Goal: Task Accomplishment & Management: Manage account settings

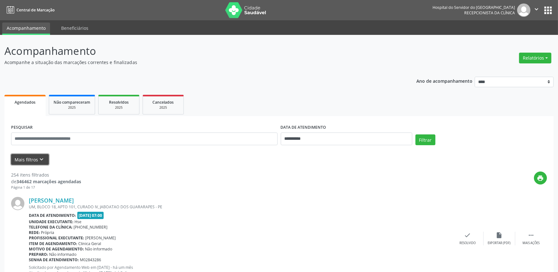
drag, startPoint x: 33, startPoint y: 159, endPoint x: 35, endPoint y: 162, distance: 3.6
click at [33, 160] on button "Mais filtros keyboard_arrow_down" at bounding box center [30, 159] width 38 height 11
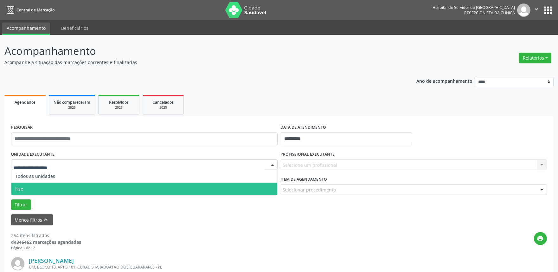
drag, startPoint x: 36, startPoint y: 187, endPoint x: 56, endPoint y: 187, distance: 20.0
click at [36, 188] on span "Hse" at bounding box center [144, 188] width 266 height 13
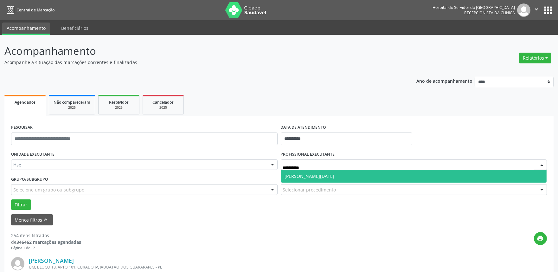
type input "**********"
click at [333, 178] on span "[PERSON_NAME][DATE]" at bounding box center [414, 176] width 266 height 13
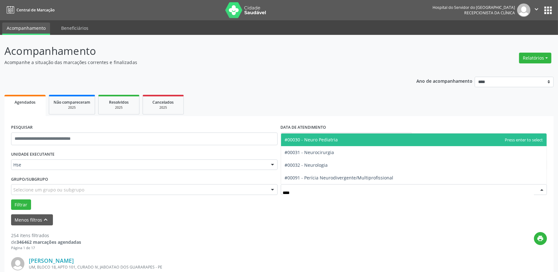
type input "*****"
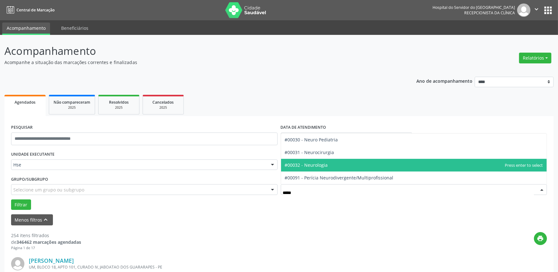
click at [314, 163] on span "#00032 - Neurologia" at bounding box center [306, 165] width 43 height 6
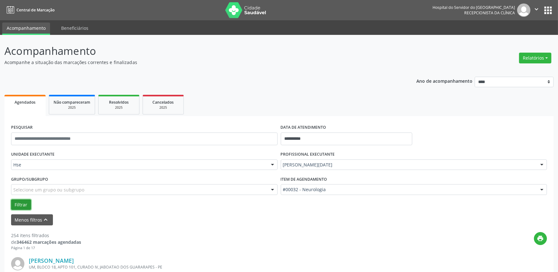
click at [18, 200] on button "Filtrar" at bounding box center [21, 204] width 20 height 11
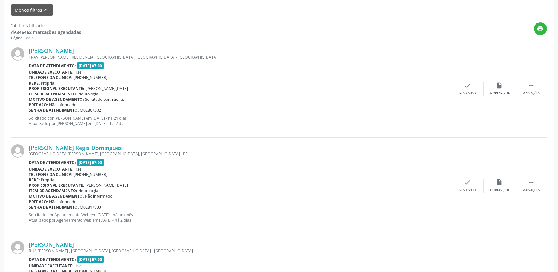
scroll to position [211, 0]
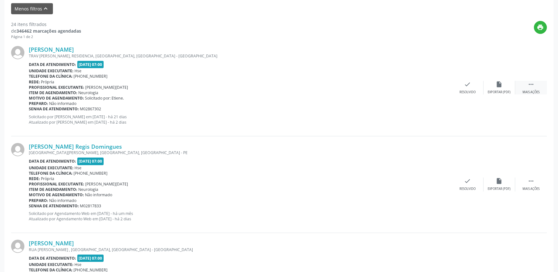
click at [531, 81] on icon "" at bounding box center [530, 84] width 7 height 7
click at [504, 84] on div "alarm_off Não compareceu" at bounding box center [499, 88] width 32 height 14
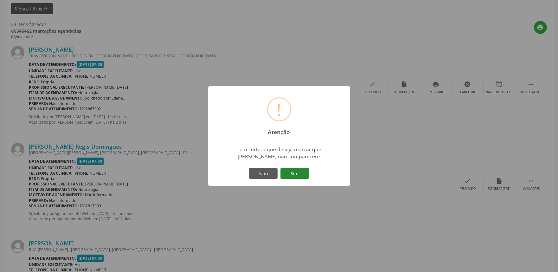
click at [295, 174] on button "Sim" at bounding box center [294, 173] width 29 height 11
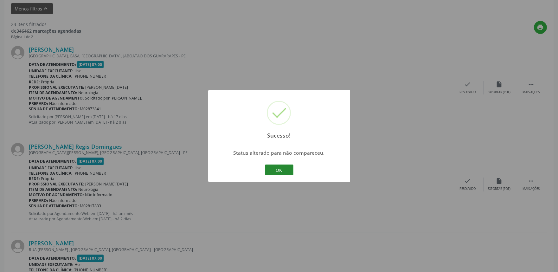
click at [282, 171] on button "OK" at bounding box center [279, 169] width 29 height 11
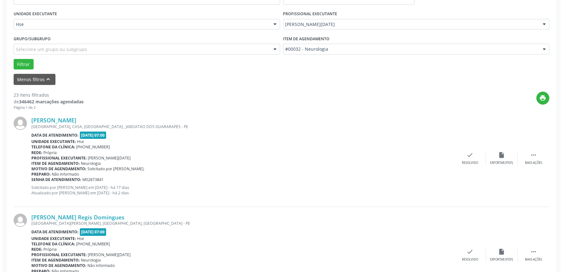
scroll to position [141, 0]
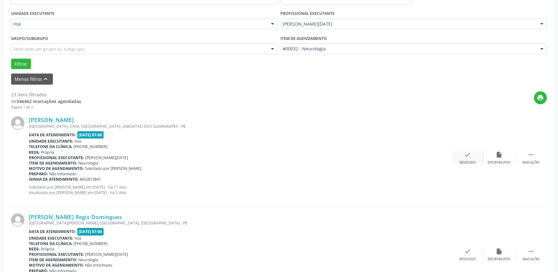
click at [468, 160] on div "Resolvido" at bounding box center [467, 162] width 16 height 4
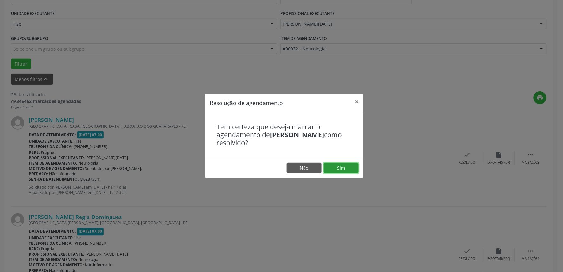
click at [345, 166] on button "Sim" at bounding box center [341, 167] width 35 height 11
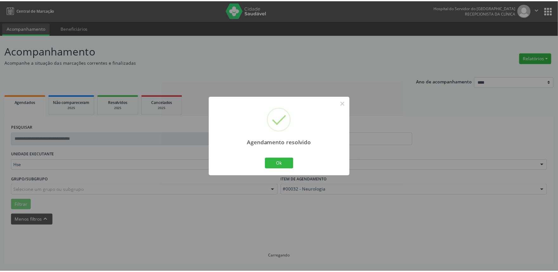
scroll to position [0, 0]
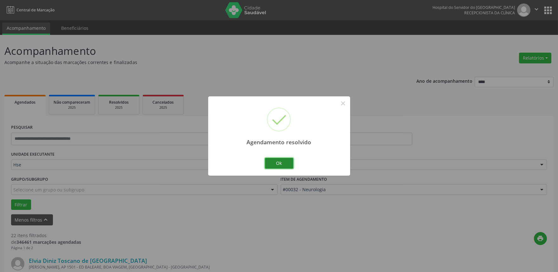
click at [277, 162] on button "Ok" at bounding box center [279, 163] width 29 height 11
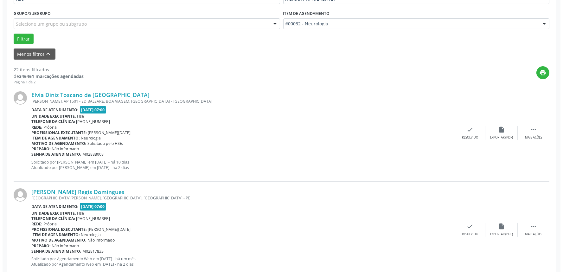
scroll to position [176, 0]
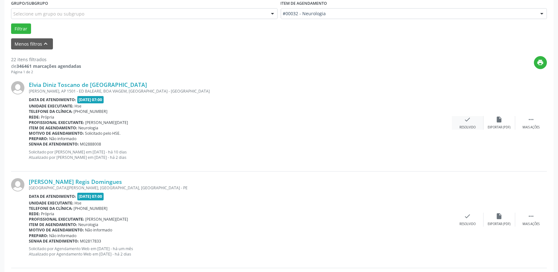
click at [469, 120] on icon "check" at bounding box center [467, 119] width 7 height 7
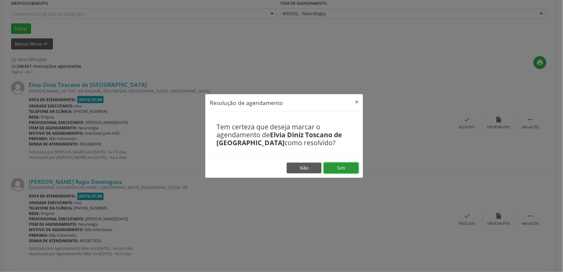
click at [339, 169] on button "Sim" at bounding box center [341, 167] width 35 height 11
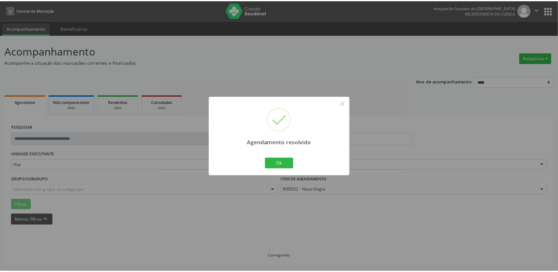
scroll to position [0, 0]
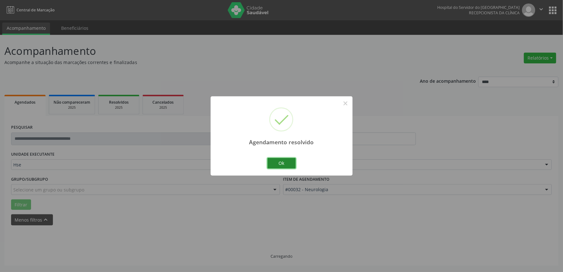
click at [281, 161] on button "Ok" at bounding box center [281, 163] width 29 height 11
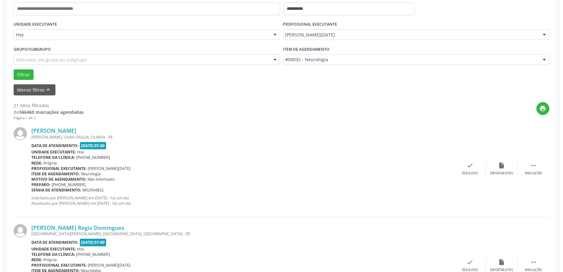
scroll to position [176, 0]
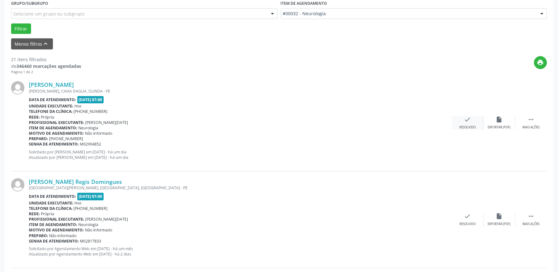
click at [469, 120] on icon "check" at bounding box center [467, 119] width 7 height 7
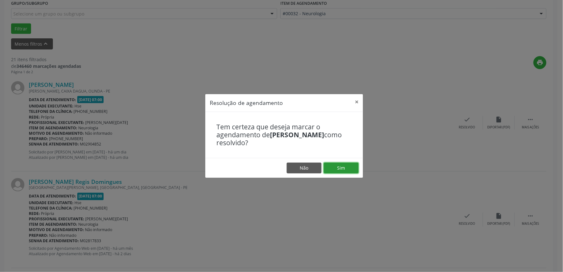
click at [339, 166] on button "Sim" at bounding box center [341, 167] width 35 height 11
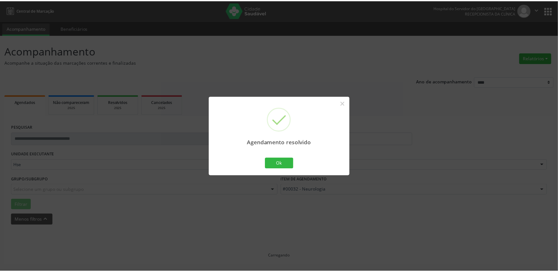
scroll to position [0, 0]
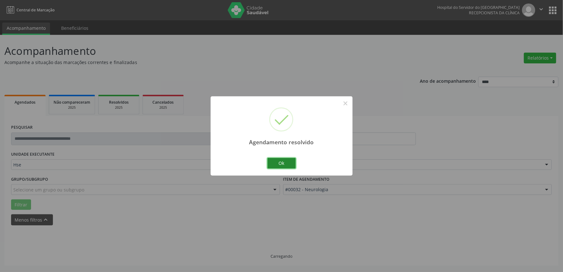
click at [286, 163] on button "Ok" at bounding box center [281, 163] width 29 height 11
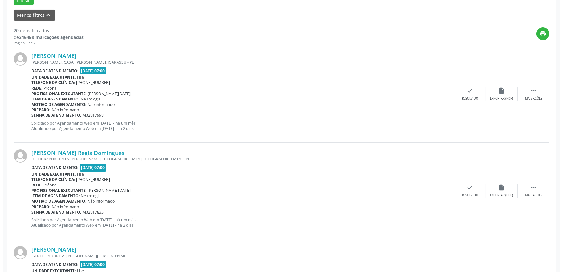
scroll to position [211, 0]
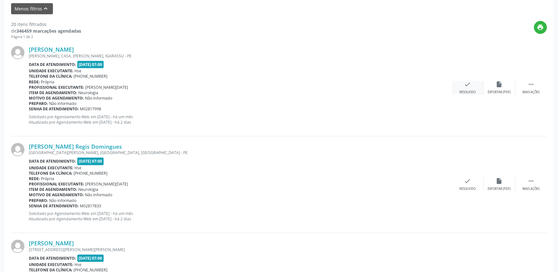
click at [458, 86] on div "check Resolvido" at bounding box center [468, 88] width 32 height 14
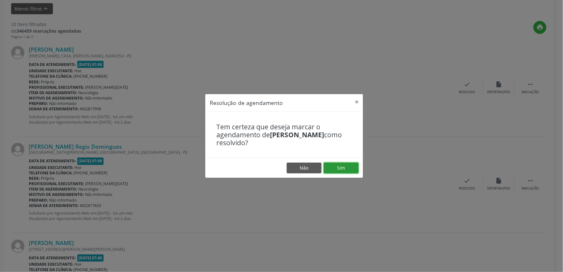
click at [346, 170] on button "Sim" at bounding box center [341, 167] width 35 height 11
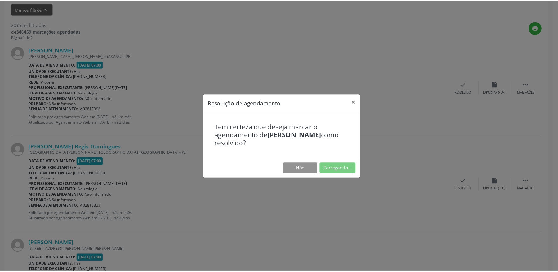
scroll to position [0, 0]
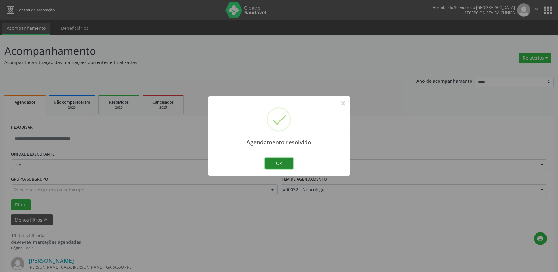
click at [270, 163] on button "Ok" at bounding box center [279, 163] width 29 height 11
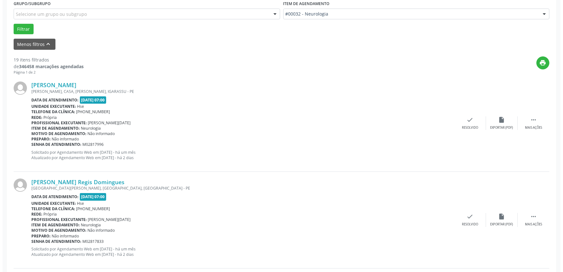
scroll to position [176, 0]
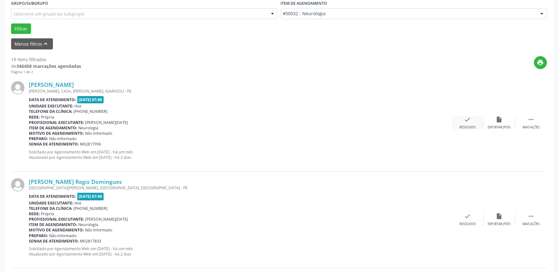
click at [467, 126] on div "Resolvido" at bounding box center [467, 127] width 16 height 4
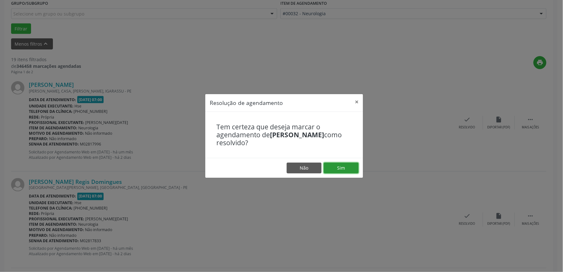
click at [349, 165] on button "Sim" at bounding box center [341, 167] width 35 height 11
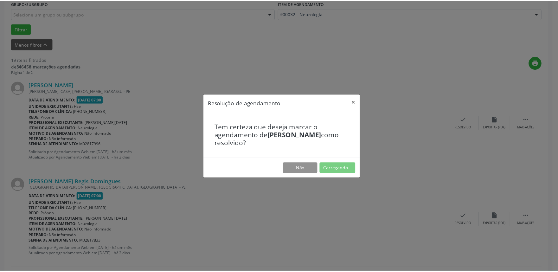
scroll to position [0, 0]
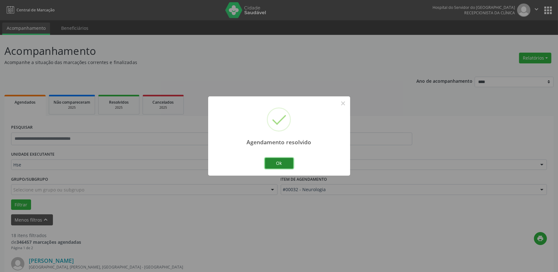
click at [281, 161] on button "Ok" at bounding box center [279, 163] width 29 height 11
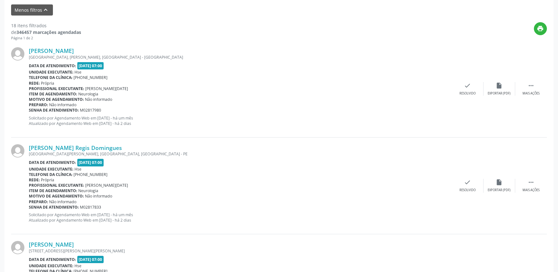
scroll to position [211, 0]
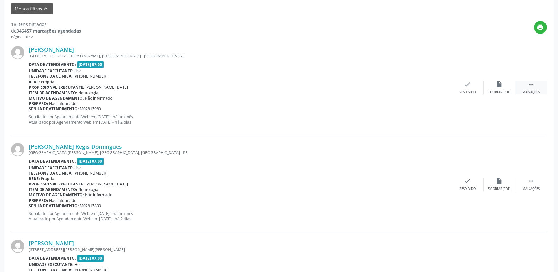
click at [530, 86] on icon "" at bounding box center [530, 84] width 7 height 7
click at [499, 86] on icon "alarm_off" at bounding box center [499, 84] width 7 height 7
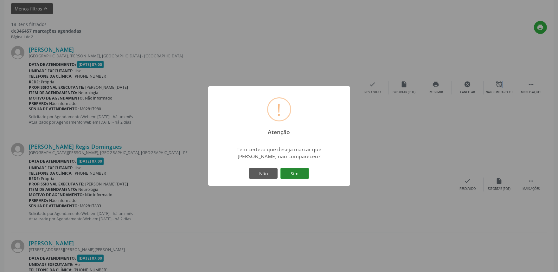
click at [298, 170] on button "Sim" at bounding box center [294, 173] width 29 height 11
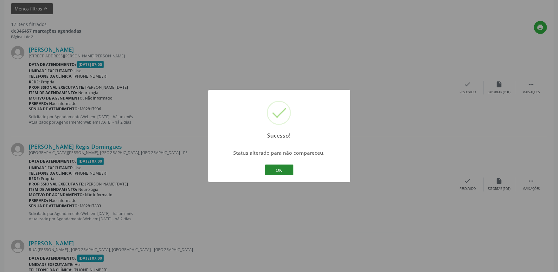
click at [282, 167] on button "OK" at bounding box center [279, 169] width 29 height 11
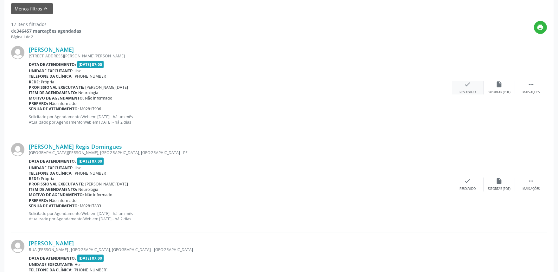
click at [465, 81] on icon "check" at bounding box center [467, 84] width 7 height 7
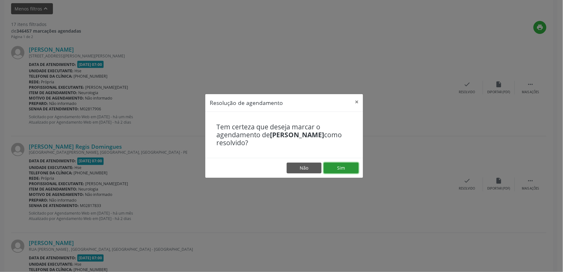
click at [344, 167] on button "Sim" at bounding box center [341, 167] width 35 height 11
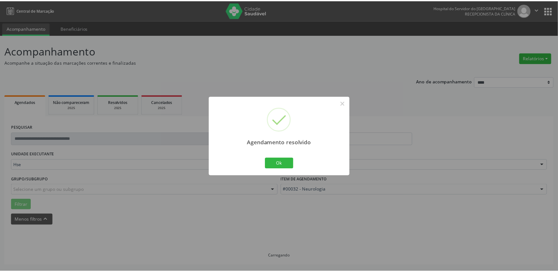
scroll to position [0, 0]
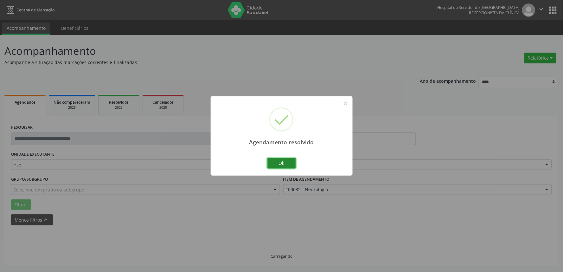
click at [272, 164] on button "Ok" at bounding box center [281, 163] width 29 height 11
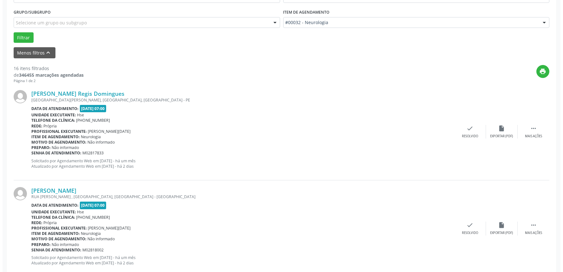
scroll to position [180, 0]
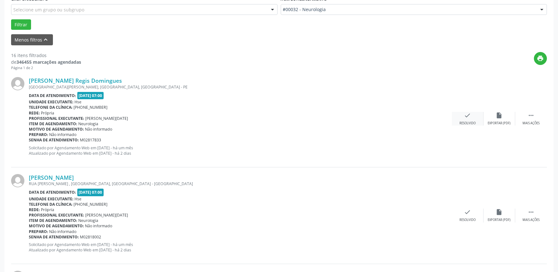
click at [472, 114] on div "check Resolvido" at bounding box center [468, 119] width 32 height 14
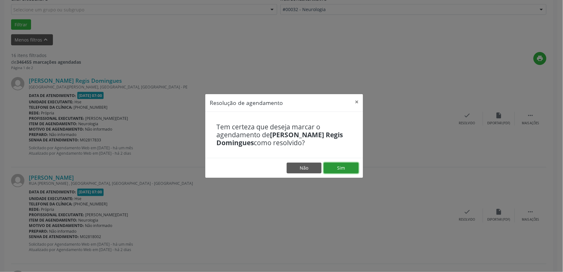
click at [342, 170] on button "Sim" at bounding box center [341, 167] width 35 height 11
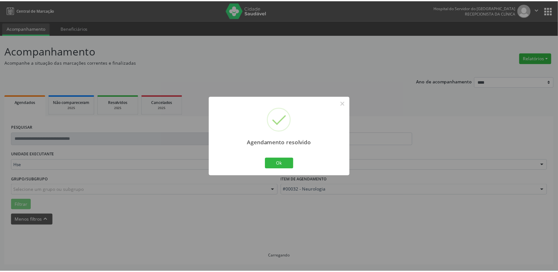
scroll to position [0, 0]
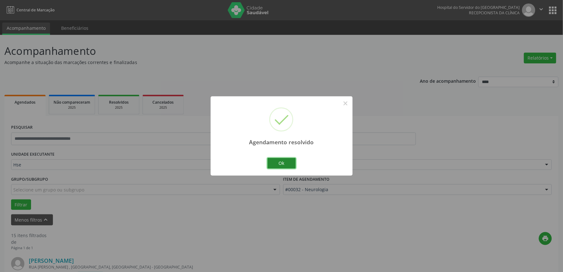
click at [290, 163] on button "Ok" at bounding box center [281, 163] width 29 height 11
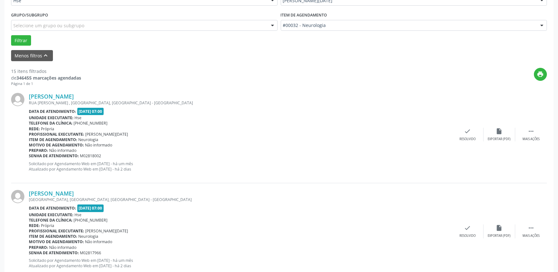
scroll to position [176, 0]
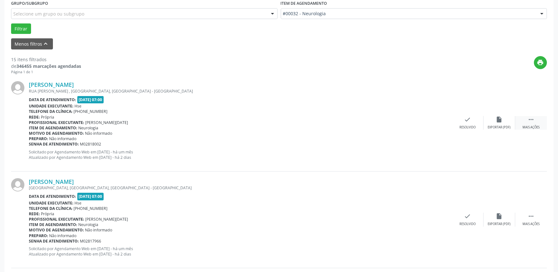
click at [530, 122] on icon "" at bounding box center [530, 119] width 7 height 7
click at [503, 122] on div "alarm_off Não compareceu" at bounding box center [499, 123] width 32 height 14
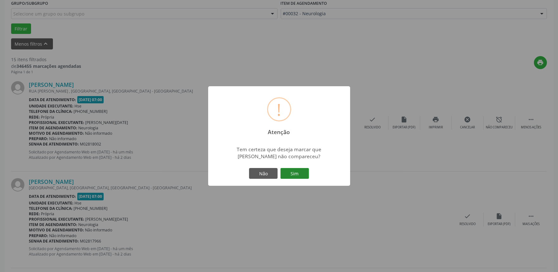
click at [295, 172] on button "Sim" at bounding box center [294, 173] width 29 height 11
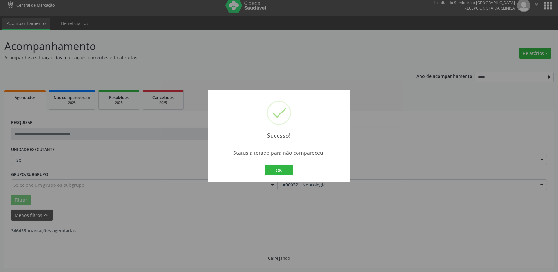
scroll to position [4, 0]
click at [279, 168] on button "OK" at bounding box center [279, 169] width 29 height 11
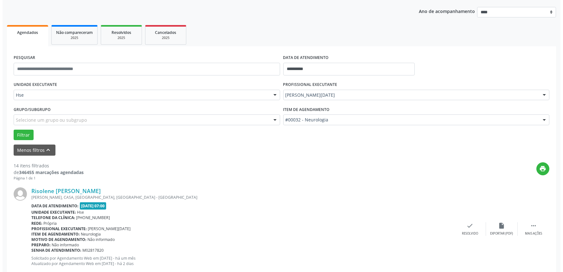
scroll to position [145, 0]
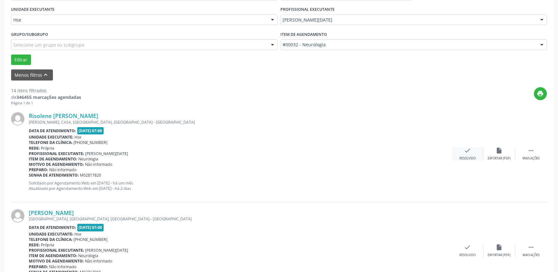
click at [467, 150] on icon "check" at bounding box center [467, 150] width 7 height 7
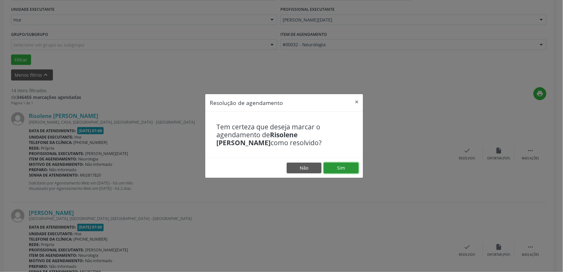
click at [344, 169] on button "Sim" at bounding box center [341, 167] width 35 height 11
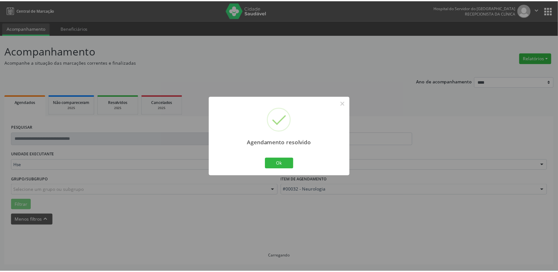
scroll to position [0, 0]
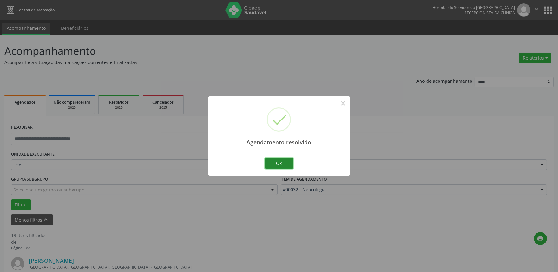
click at [281, 164] on button "Ok" at bounding box center [279, 163] width 29 height 11
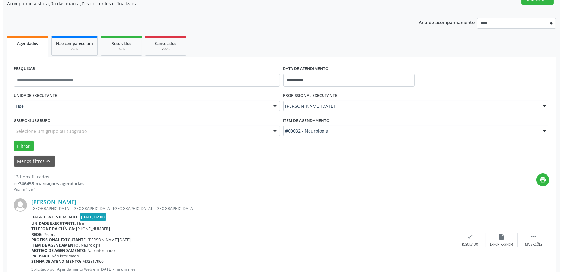
scroll to position [141, 0]
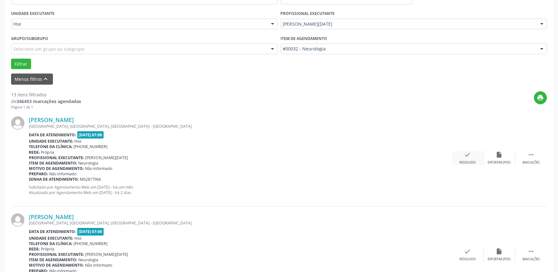
click at [466, 157] on icon "check" at bounding box center [467, 154] width 7 height 7
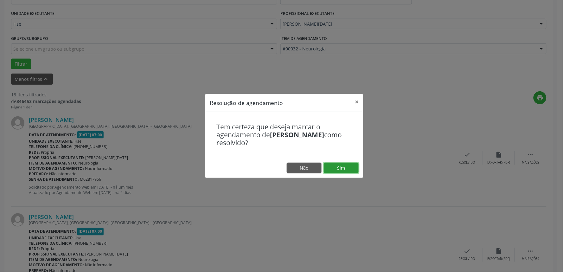
click at [343, 170] on button "Sim" at bounding box center [341, 167] width 35 height 11
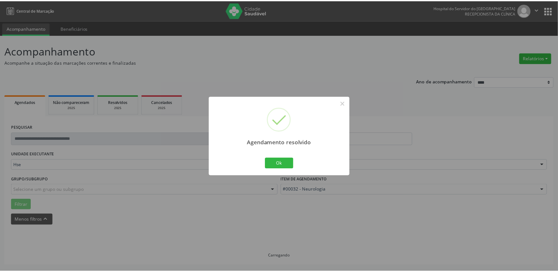
scroll to position [0, 0]
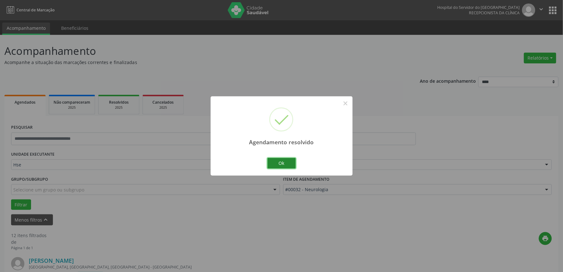
click at [277, 165] on button "Ok" at bounding box center [281, 163] width 29 height 11
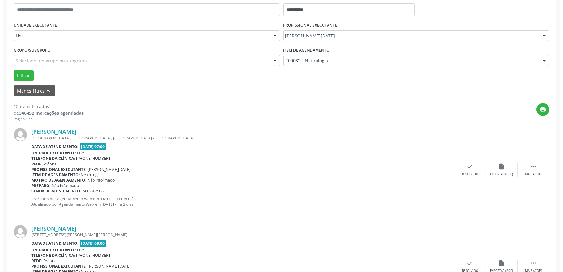
scroll to position [141, 0]
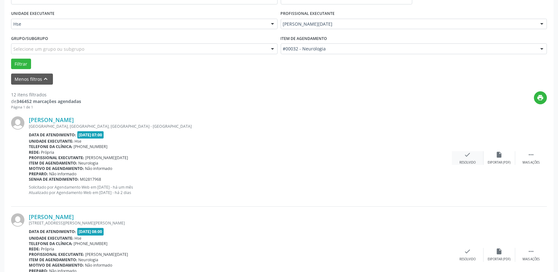
click at [467, 153] on icon "check" at bounding box center [467, 154] width 7 height 7
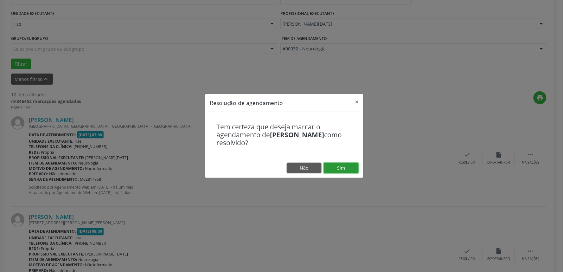
click at [343, 166] on button "Sim" at bounding box center [341, 167] width 35 height 11
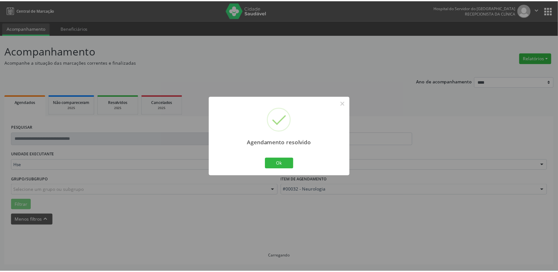
scroll to position [0, 0]
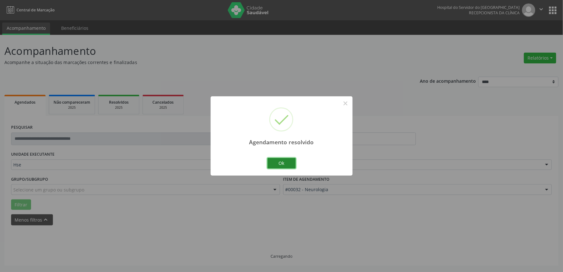
click at [281, 162] on button "Ok" at bounding box center [281, 163] width 29 height 11
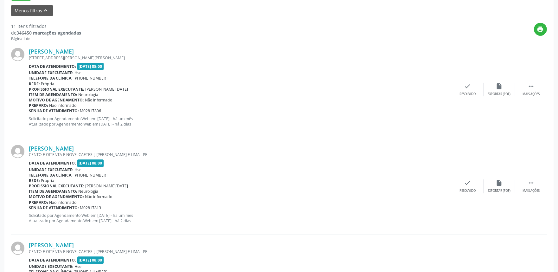
scroll to position [211, 0]
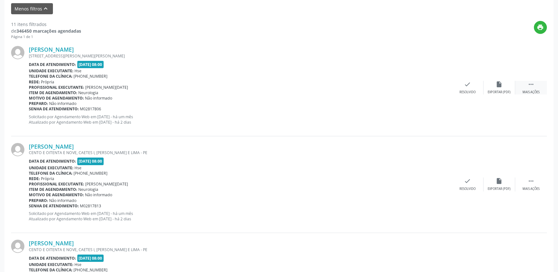
click at [526, 85] on div " Mais ações" at bounding box center [531, 88] width 32 height 14
click at [502, 85] on icon "alarm_off" at bounding box center [499, 84] width 7 height 7
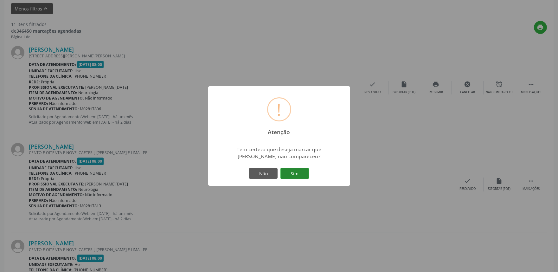
click at [291, 171] on button "Sim" at bounding box center [294, 173] width 29 height 11
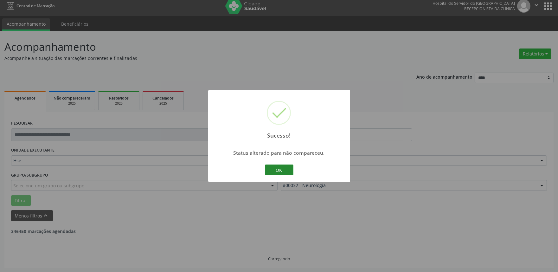
click at [281, 171] on button "OK" at bounding box center [279, 169] width 29 height 11
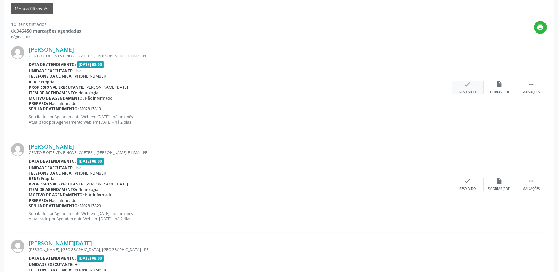
click at [467, 84] on icon "check" at bounding box center [467, 84] width 7 height 7
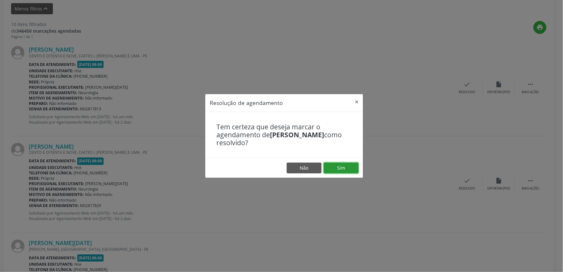
click at [339, 171] on button "Sim" at bounding box center [341, 167] width 35 height 11
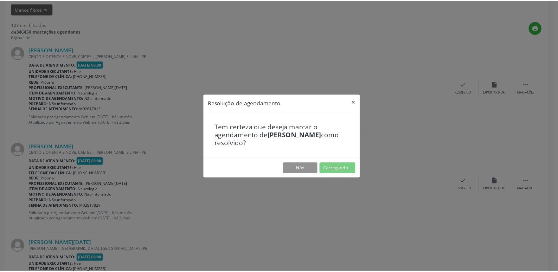
scroll to position [0, 0]
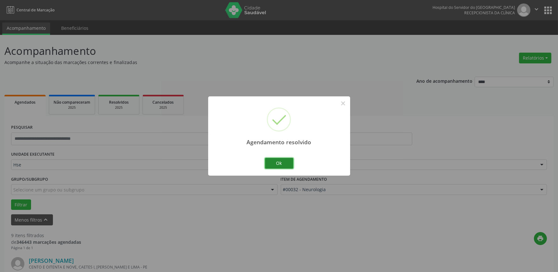
click at [282, 162] on button "Ok" at bounding box center [279, 163] width 29 height 11
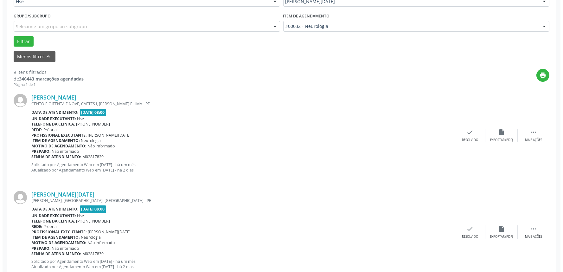
scroll to position [176, 0]
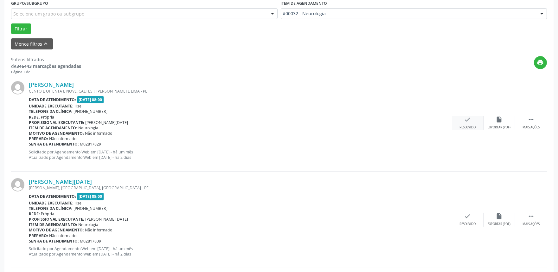
click at [468, 121] on icon "check" at bounding box center [467, 119] width 7 height 7
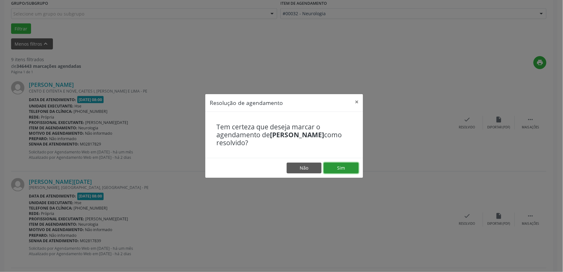
click at [341, 163] on button "Sim" at bounding box center [341, 167] width 35 height 11
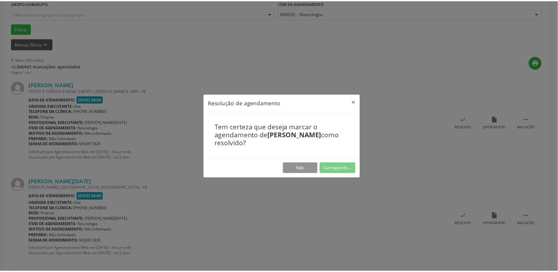
scroll to position [0, 0]
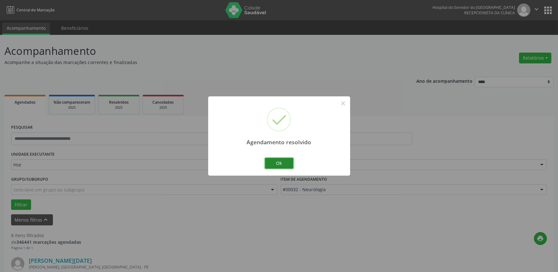
click at [276, 163] on button "Ok" at bounding box center [279, 163] width 29 height 11
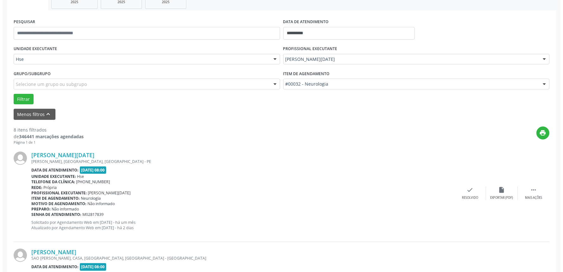
scroll to position [141, 0]
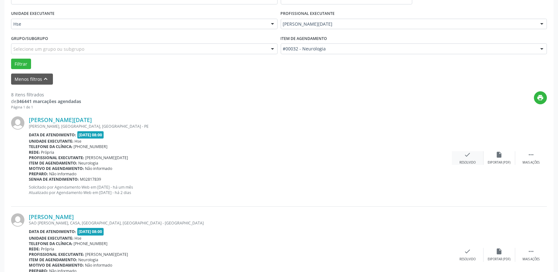
click at [463, 156] on div "check Resolvido" at bounding box center [468, 158] width 32 height 14
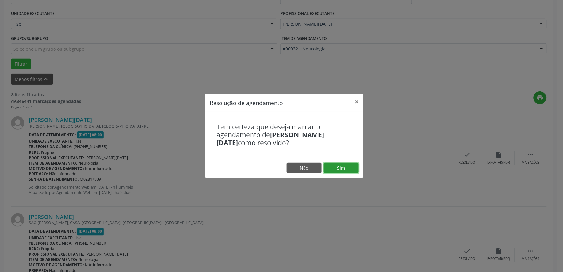
click at [345, 167] on button "Sim" at bounding box center [341, 167] width 35 height 11
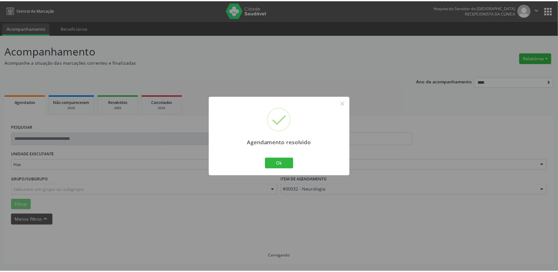
scroll to position [0, 0]
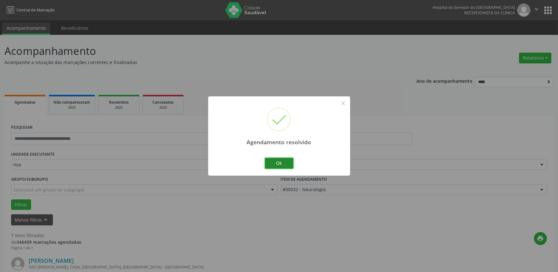
click at [279, 162] on button "Ok" at bounding box center [279, 163] width 29 height 11
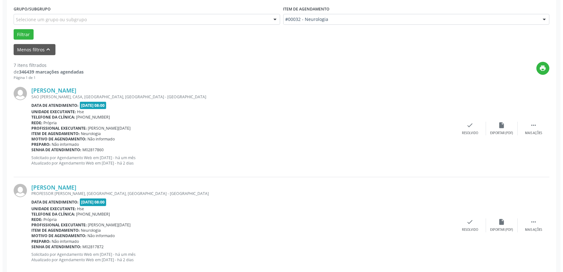
scroll to position [176, 0]
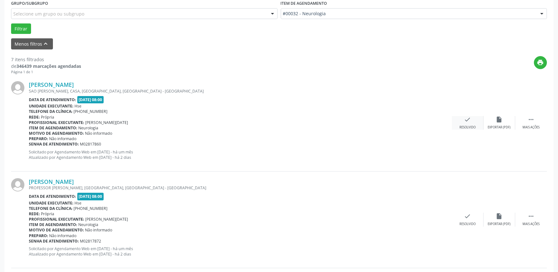
click at [465, 121] on icon "check" at bounding box center [467, 119] width 7 height 7
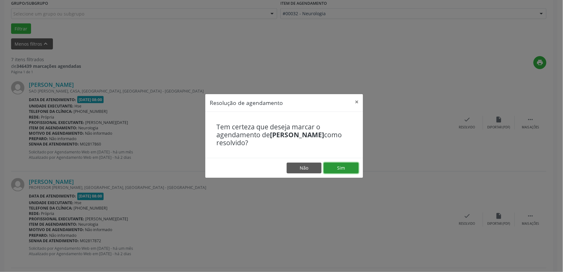
click at [345, 167] on button "Sim" at bounding box center [341, 167] width 35 height 11
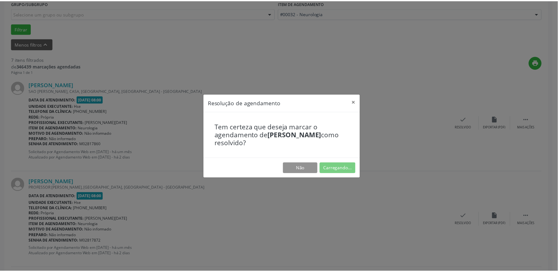
scroll to position [0, 0]
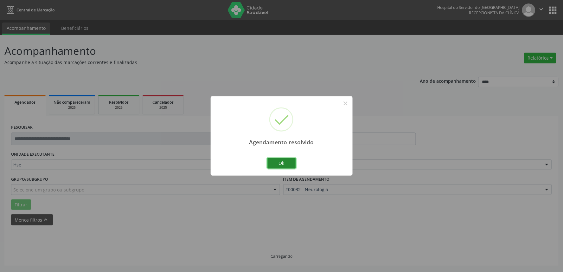
click at [290, 162] on button "Ok" at bounding box center [281, 163] width 29 height 11
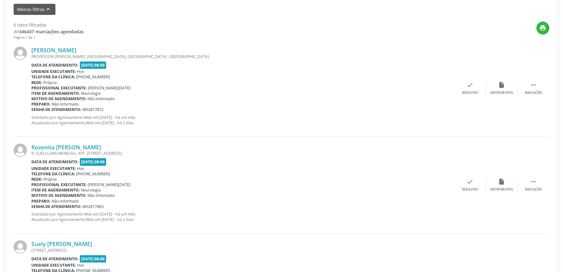
scroll to position [211, 0]
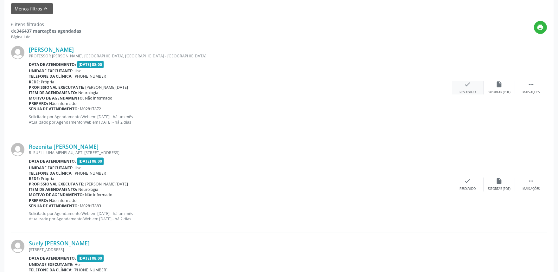
click at [460, 85] on div "check Resolvido" at bounding box center [468, 88] width 32 height 14
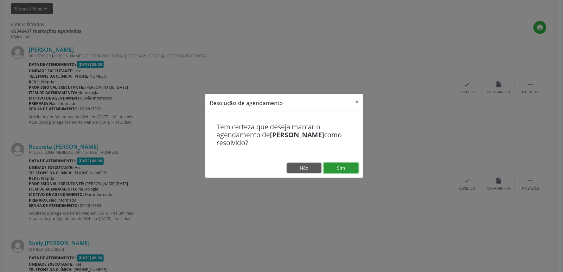
click at [340, 169] on button "Sim" at bounding box center [341, 167] width 35 height 11
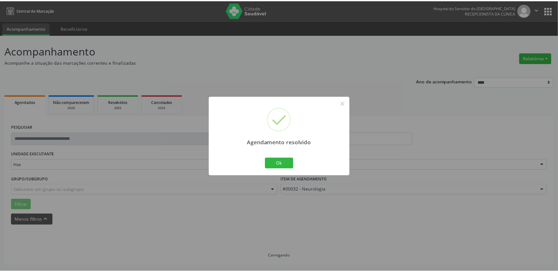
scroll to position [0, 0]
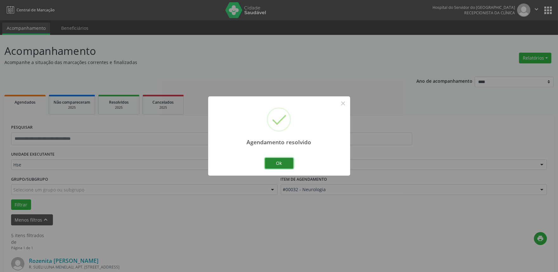
click at [273, 162] on button "Ok" at bounding box center [279, 163] width 29 height 11
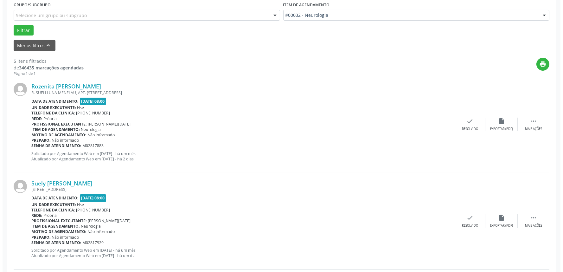
scroll to position [176, 0]
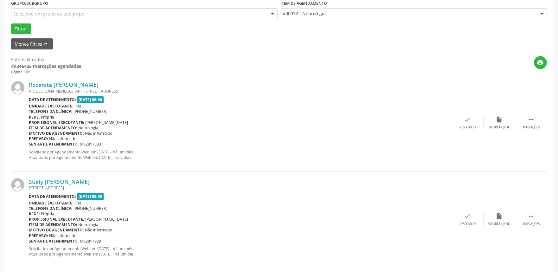
click at [463, 113] on div "Rozenita [PERSON_NAME] R. SUELI LUNA MENELAU, APT. [STREET_ADDRESS] Data de ate…" at bounding box center [279, 122] width 536 height 97
click at [464, 121] on icon "check" at bounding box center [467, 119] width 7 height 7
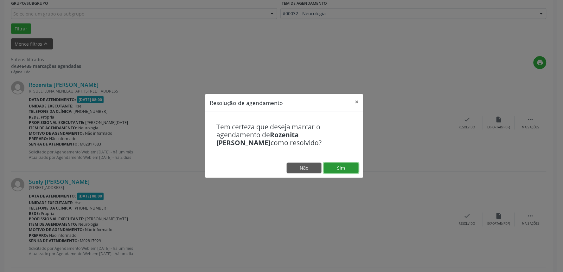
click at [335, 165] on button "Sim" at bounding box center [341, 167] width 35 height 11
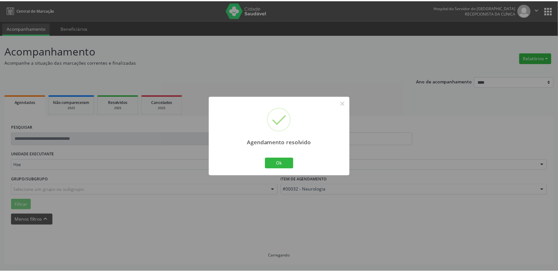
scroll to position [0, 0]
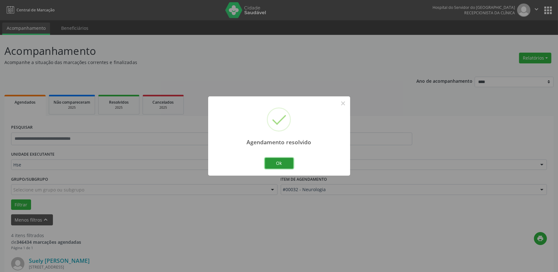
drag, startPoint x: 287, startPoint y: 159, endPoint x: 298, endPoint y: 160, distance: 11.1
click at [286, 159] on button "Ok" at bounding box center [279, 163] width 29 height 11
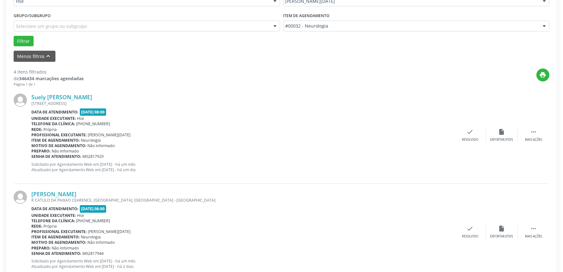
scroll to position [176, 0]
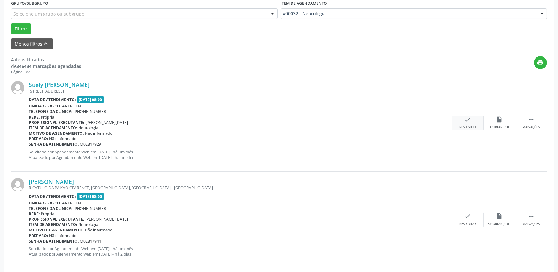
click at [467, 123] on div "check Resolvido" at bounding box center [468, 123] width 32 height 14
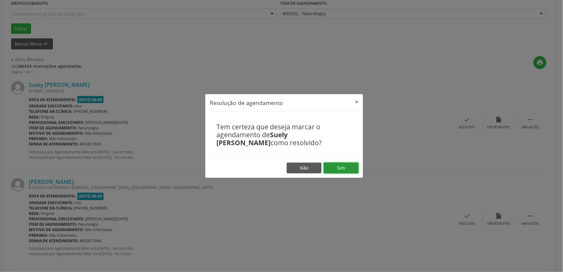
click at [344, 167] on button "Sim" at bounding box center [341, 167] width 35 height 11
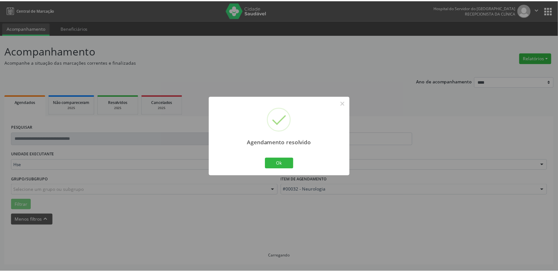
scroll to position [0, 0]
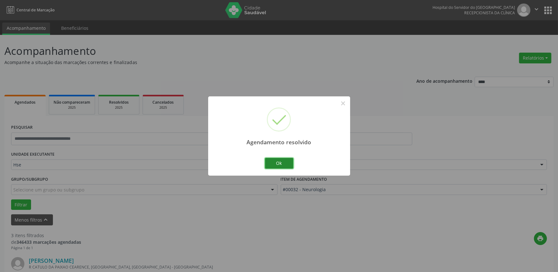
click at [273, 159] on button "Ok" at bounding box center [279, 163] width 29 height 11
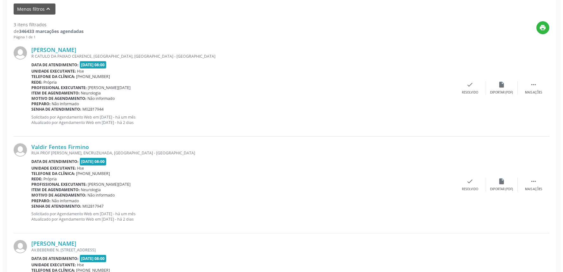
scroll to position [211, 0]
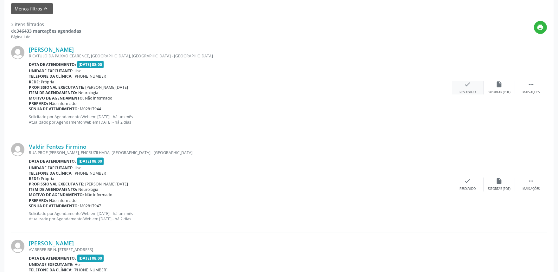
click at [470, 87] on icon "check" at bounding box center [467, 84] width 7 height 7
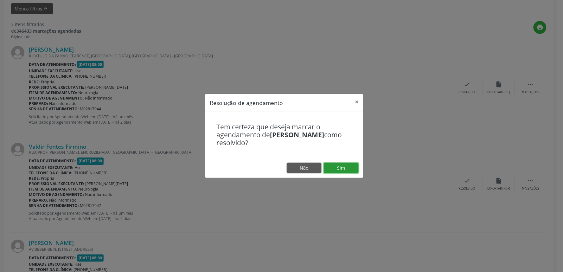
click at [338, 166] on button "Sim" at bounding box center [341, 167] width 35 height 11
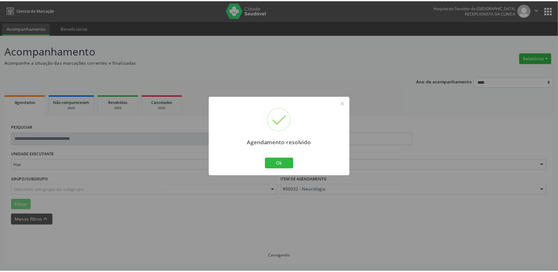
scroll to position [0, 0]
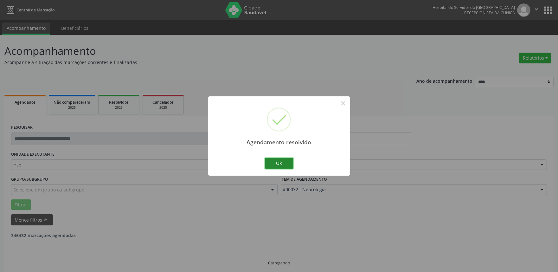
click at [283, 164] on button "Ok" at bounding box center [279, 163] width 29 height 11
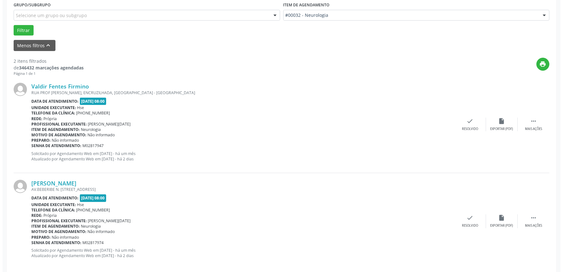
scroll to position [176, 0]
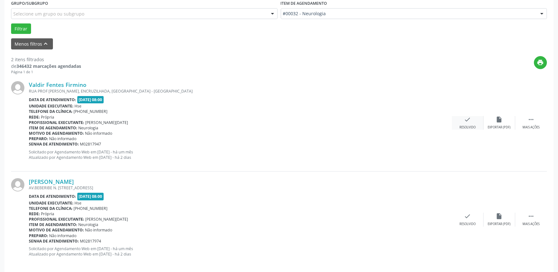
click at [469, 124] on div "check Resolvido" at bounding box center [468, 123] width 32 height 14
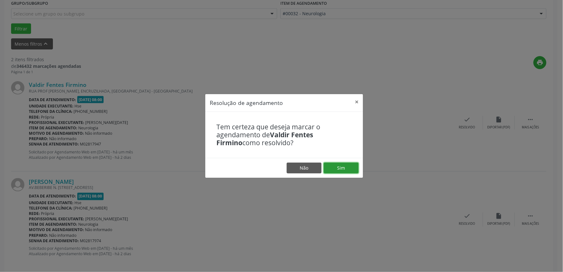
click at [349, 164] on button "Sim" at bounding box center [341, 167] width 35 height 11
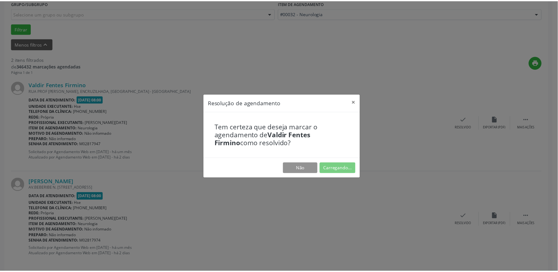
scroll to position [0, 0]
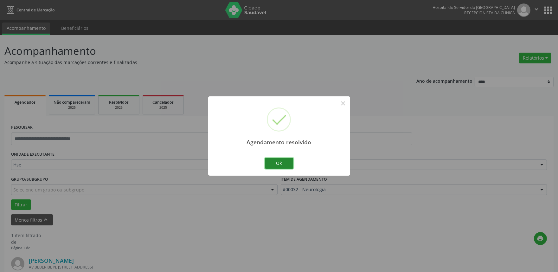
click at [274, 164] on button "Ok" at bounding box center [279, 163] width 29 height 11
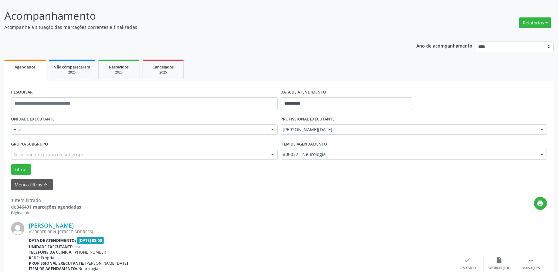
scroll to position [86, 0]
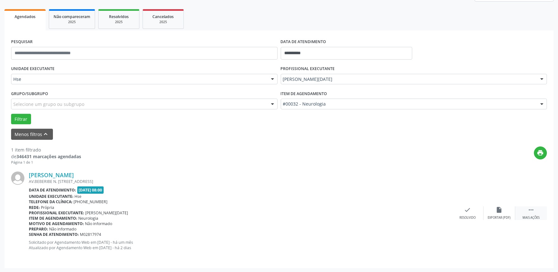
click at [531, 211] on icon "" at bounding box center [530, 209] width 7 height 7
click at [496, 208] on icon "alarm_off" at bounding box center [499, 209] width 7 height 7
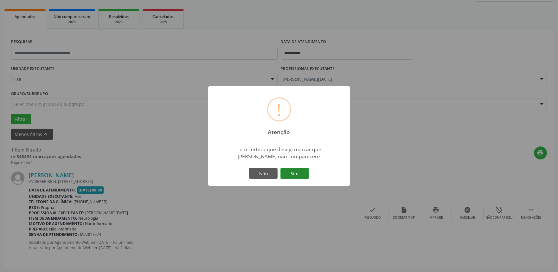
click at [298, 172] on button "Sim" at bounding box center [294, 173] width 29 height 11
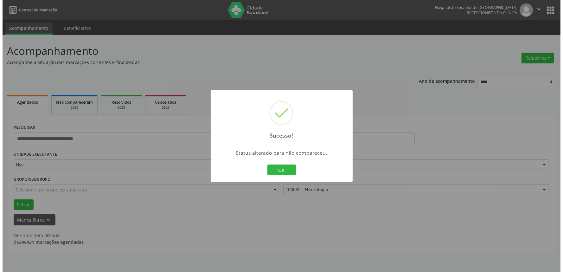
scroll to position [0, 0]
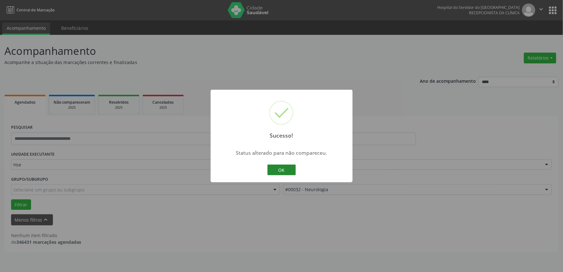
click at [284, 167] on button "OK" at bounding box center [281, 169] width 29 height 11
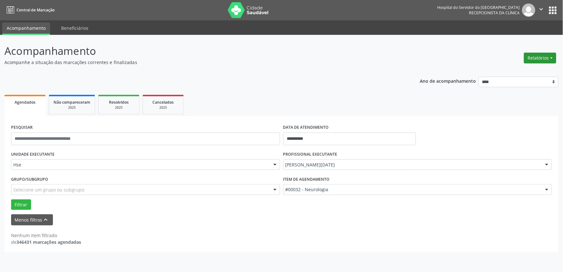
click at [541, 59] on button "Relatórios" at bounding box center [540, 58] width 32 height 11
click at [507, 71] on link "Agendamentos" at bounding box center [522, 71] width 68 height 9
select select "*"
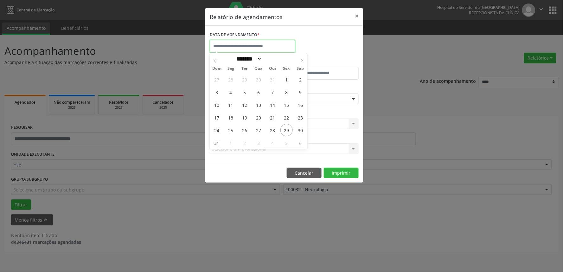
click at [264, 48] on input "text" at bounding box center [253, 46] width 86 height 13
click at [286, 132] on span "29" at bounding box center [286, 130] width 12 height 12
type input "**********"
click at [286, 132] on span "29" at bounding box center [286, 130] width 12 height 12
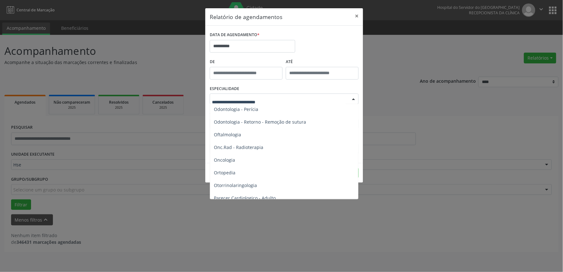
scroll to position [950, 0]
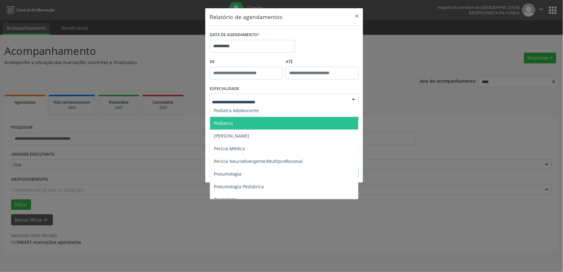
click at [255, 121] on span "Pediatria" at bounding box center [284, 123] width 149 height 13
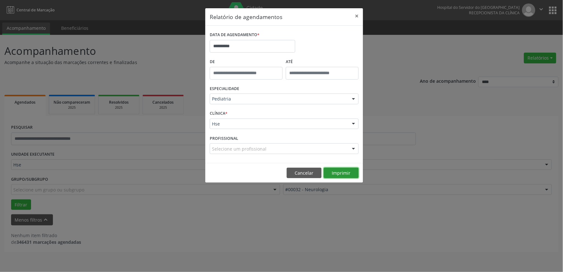
click at [342, 168] on button "Imprimir" at bounding box center [341, 173] width 35 height 11
click at [258, 104] on div "Pediatria" at bounding box center [284, 98] width 149 height 11
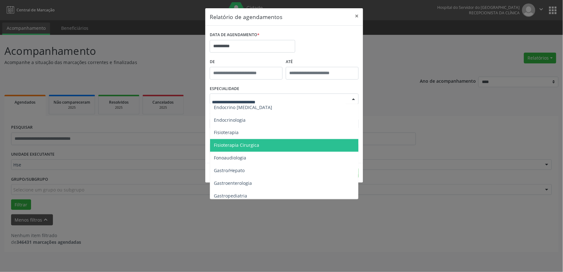
scroll to position [317, 0]
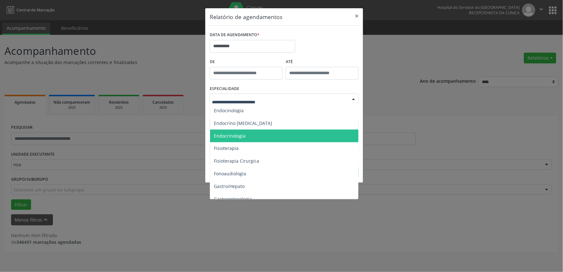
click at [256, 134] on span "Endocrinologia" at bounding box center [284, 136] width 149 height 13
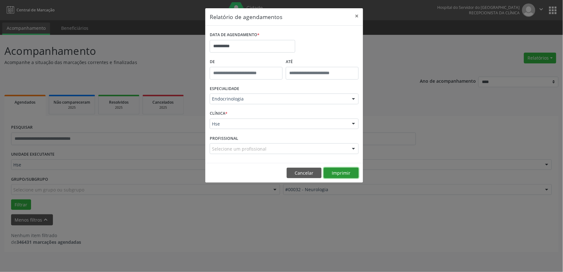
click at [340, 171] on button "Imprimir" at bounding box center [341, 173] width 35 height 11
